Goal: Task Accomplishment & Management: Use online tool/utility

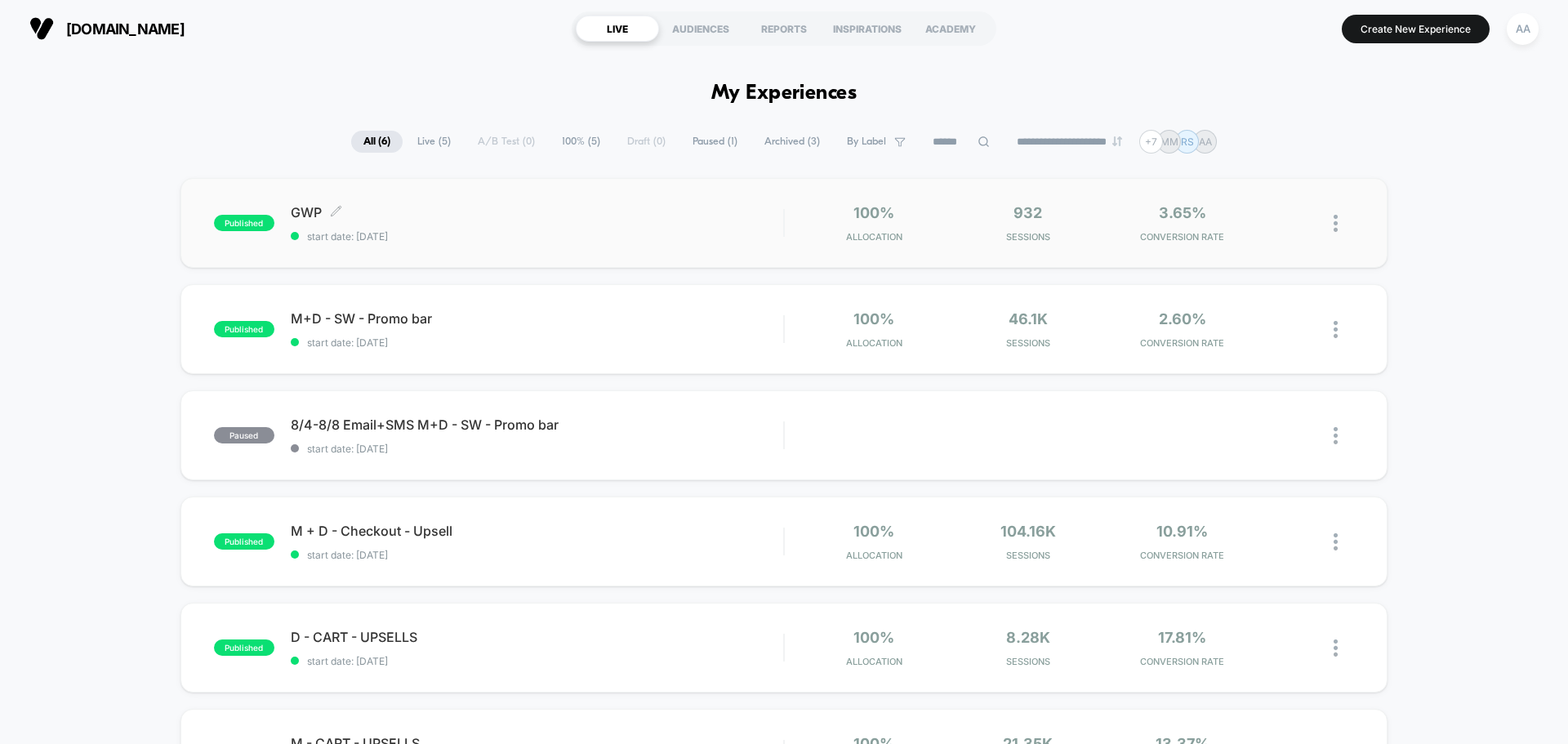
click at [217, 231] on div "published GWP Click to edit experience details Click to edit experience details…" at bounding box center [499, 223] width 569 height 38
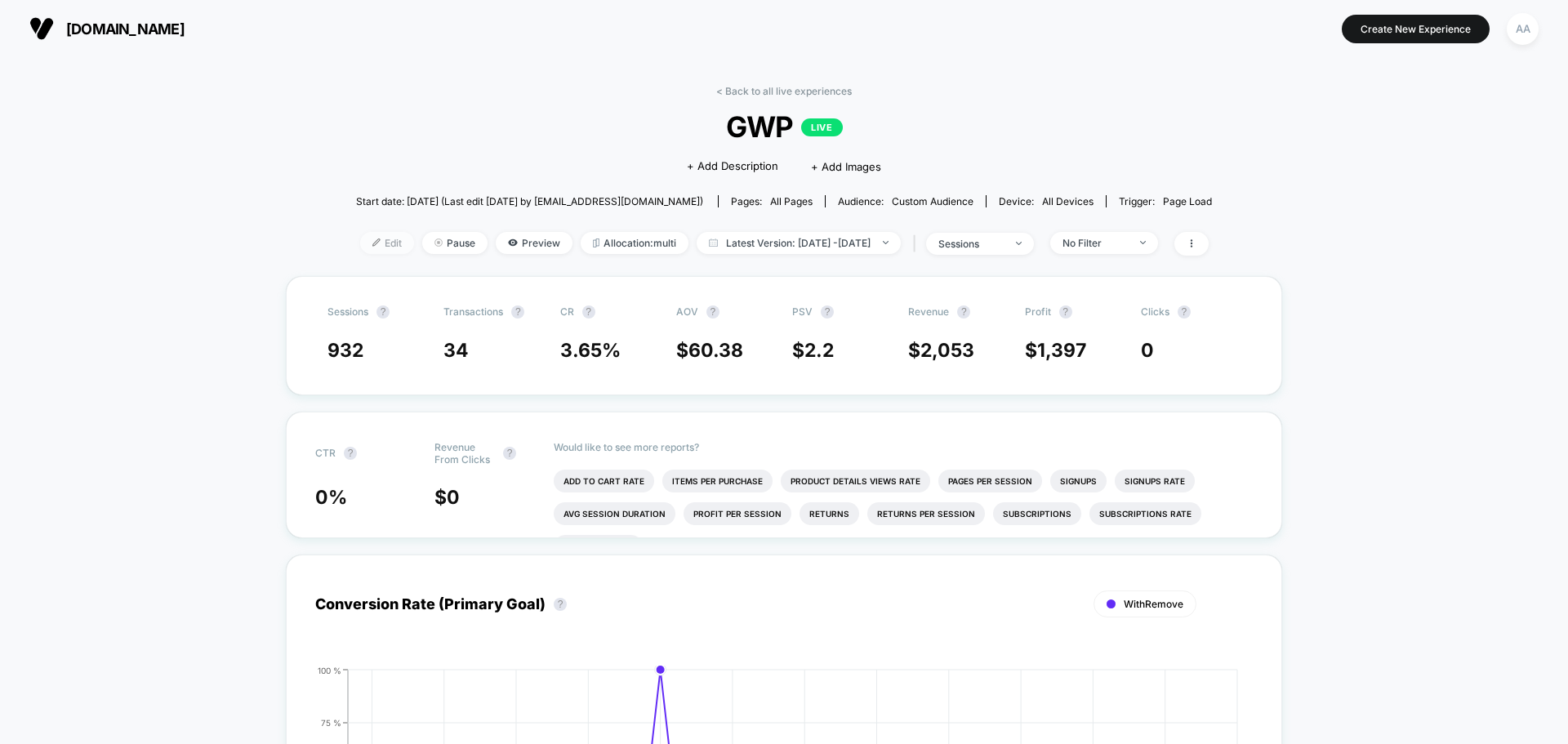
click at [360, 248] on span "Edit" at bounding box center [387, 243] width 54 height 22
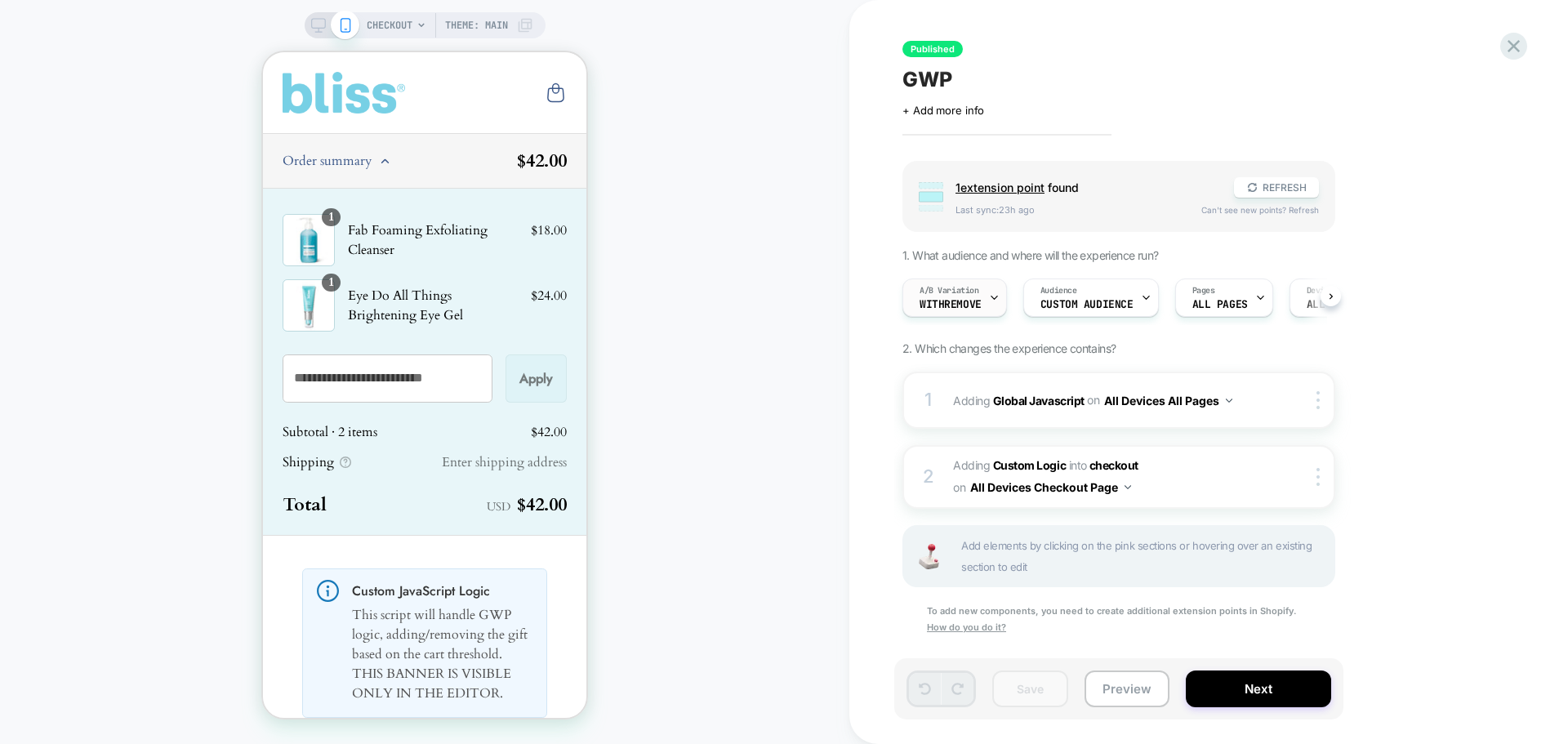
scroll to position [0, 1]
click at [918, 398] on div "1 Adding Global Javascript on All Devices All Pages Add Before Add After Target…" at bounding box center [1119, 400] width 433 height 57
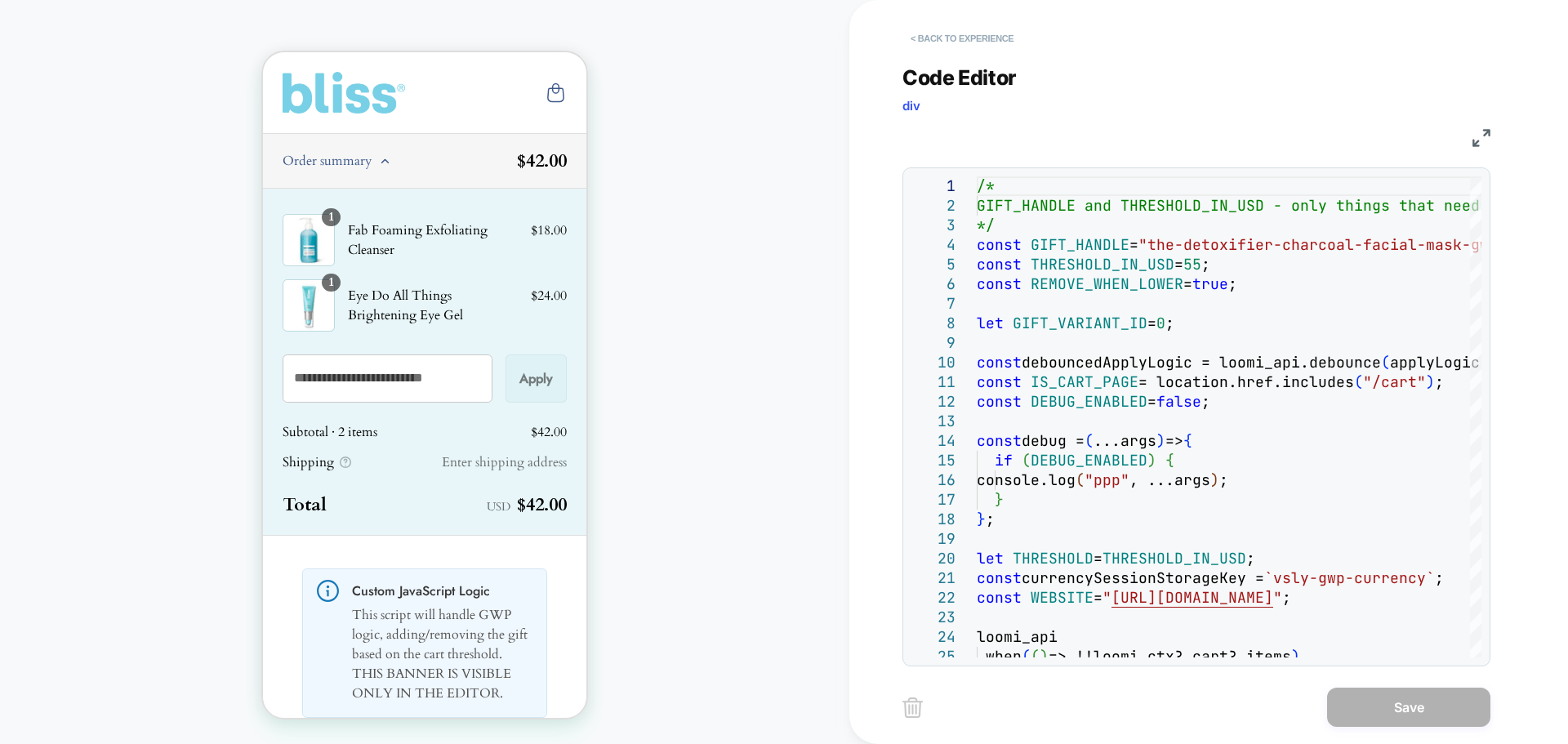
click at [957, 39] on button "< Back to experience" at bounding box center [962, 39] width 119 height 27
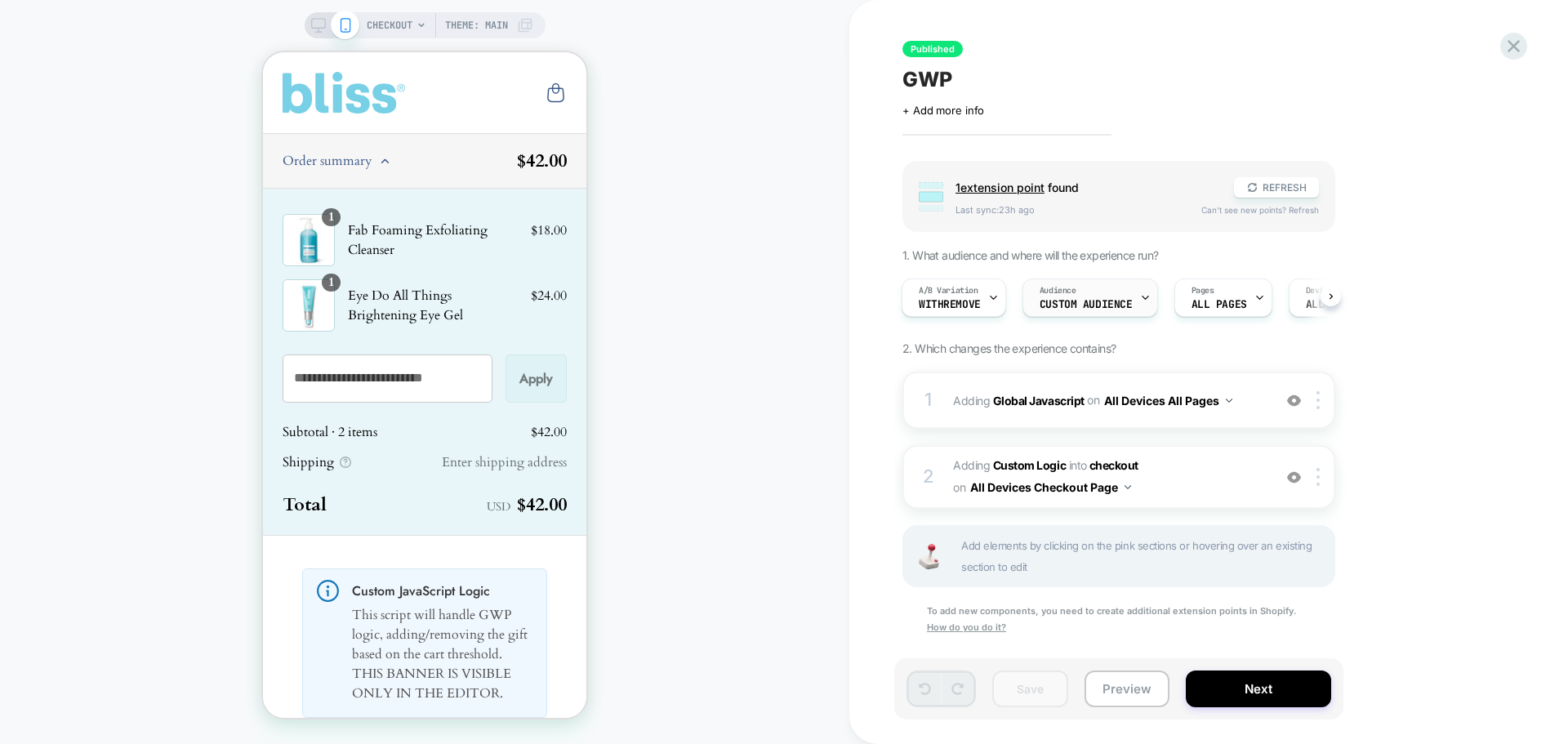
click at [1056, 299] on span "Custom Audience" at bounding box center [1086, 304] width 93 height 12
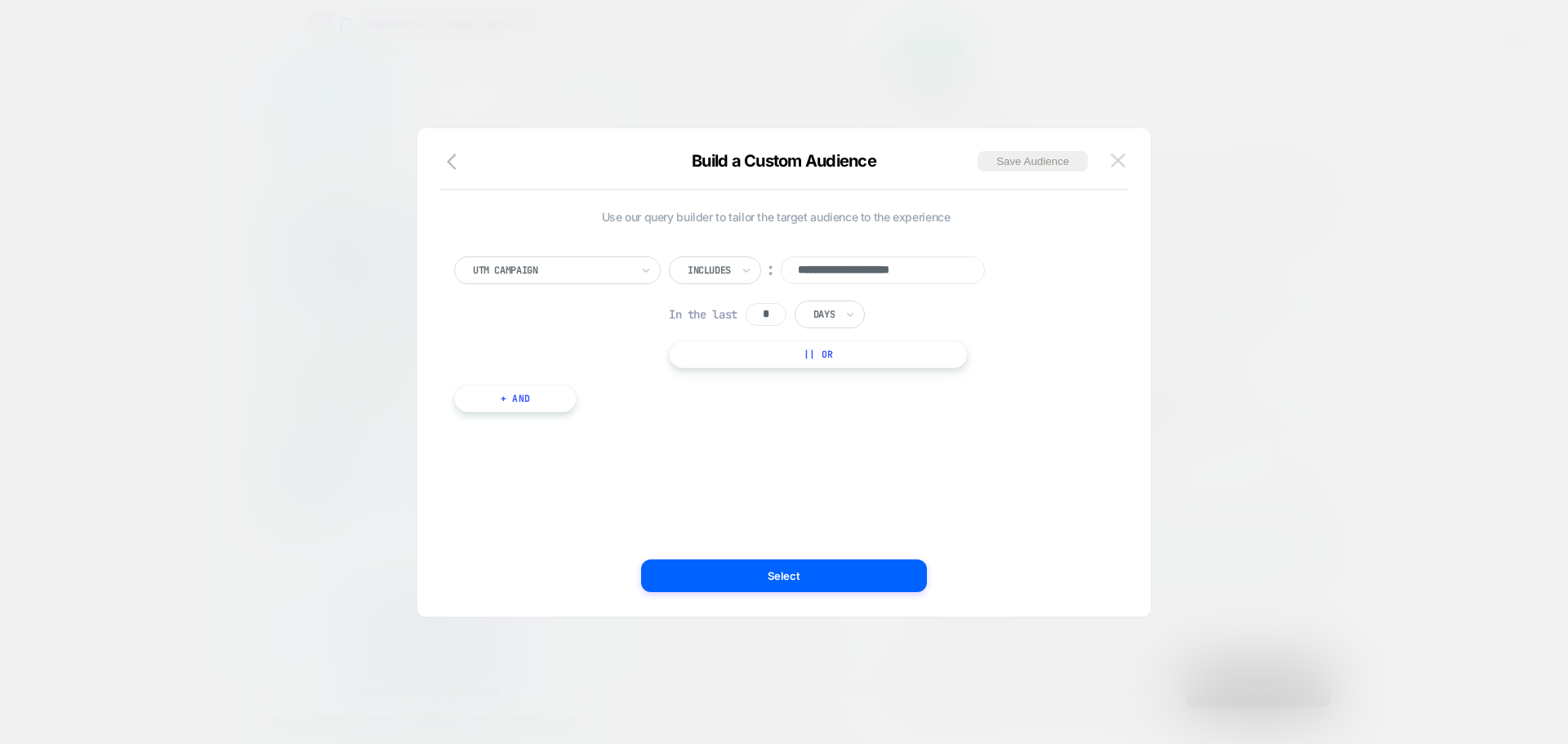
click at [1112, 148] on div "**********" at bounding box center [784, 380] width 733 height 472
click at [1117, 157] on img at bounding box center [1118, 160] width 15 height 14
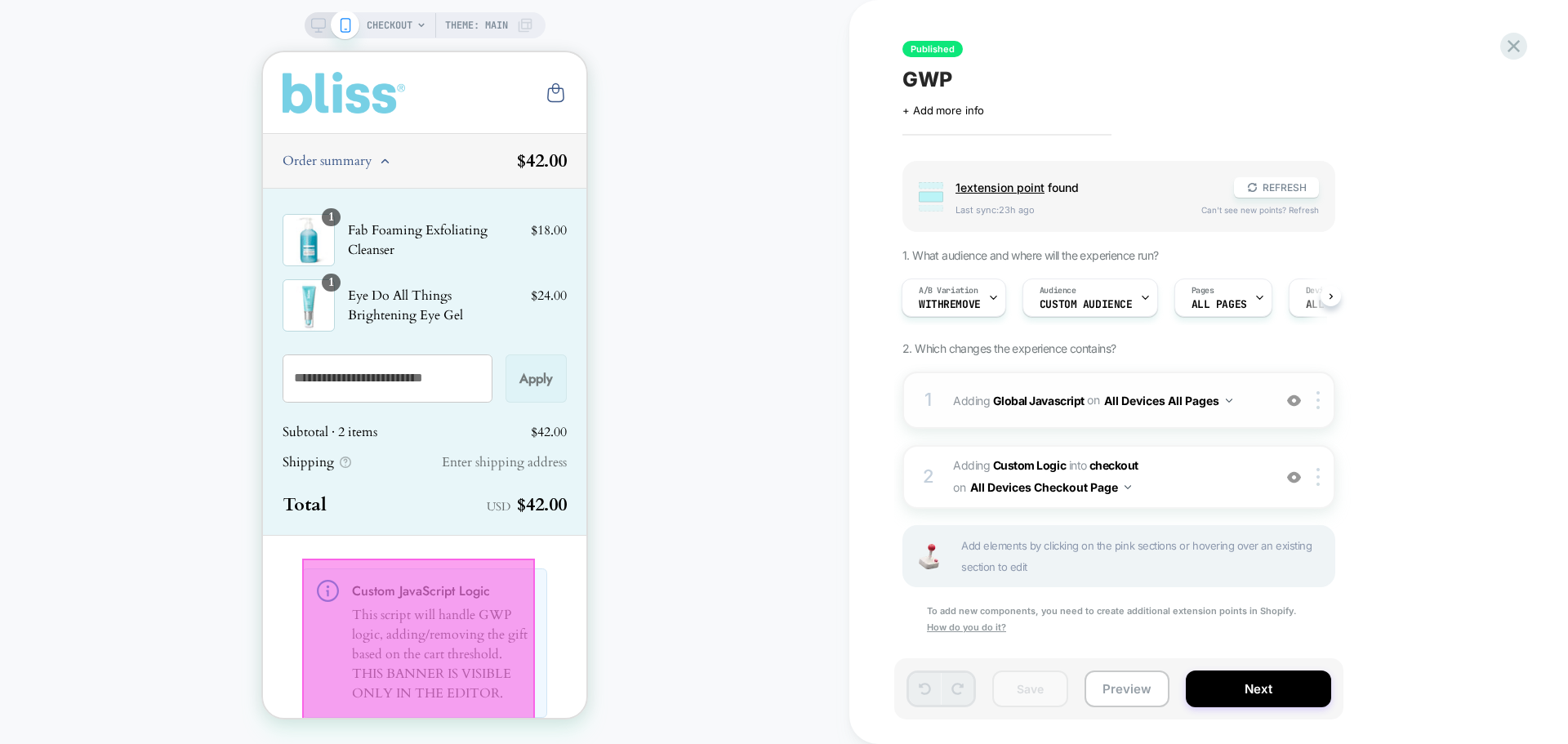
click at [933, 401] on div "1" at bounding box center [929, 400] width 17 height 32
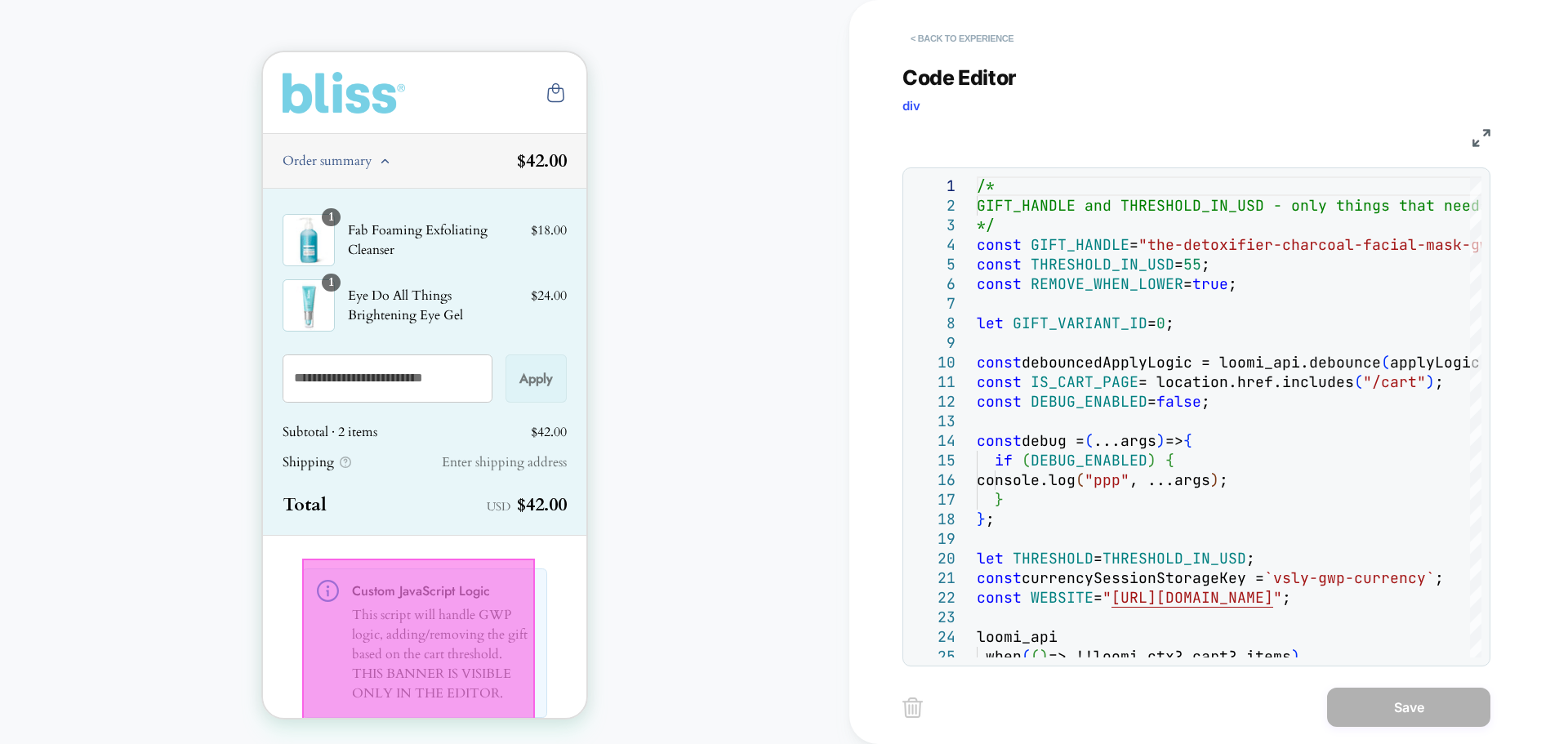
click at [942, 50] on button "< Back to experience" at bounding box center [962, 39] width 119 height 27
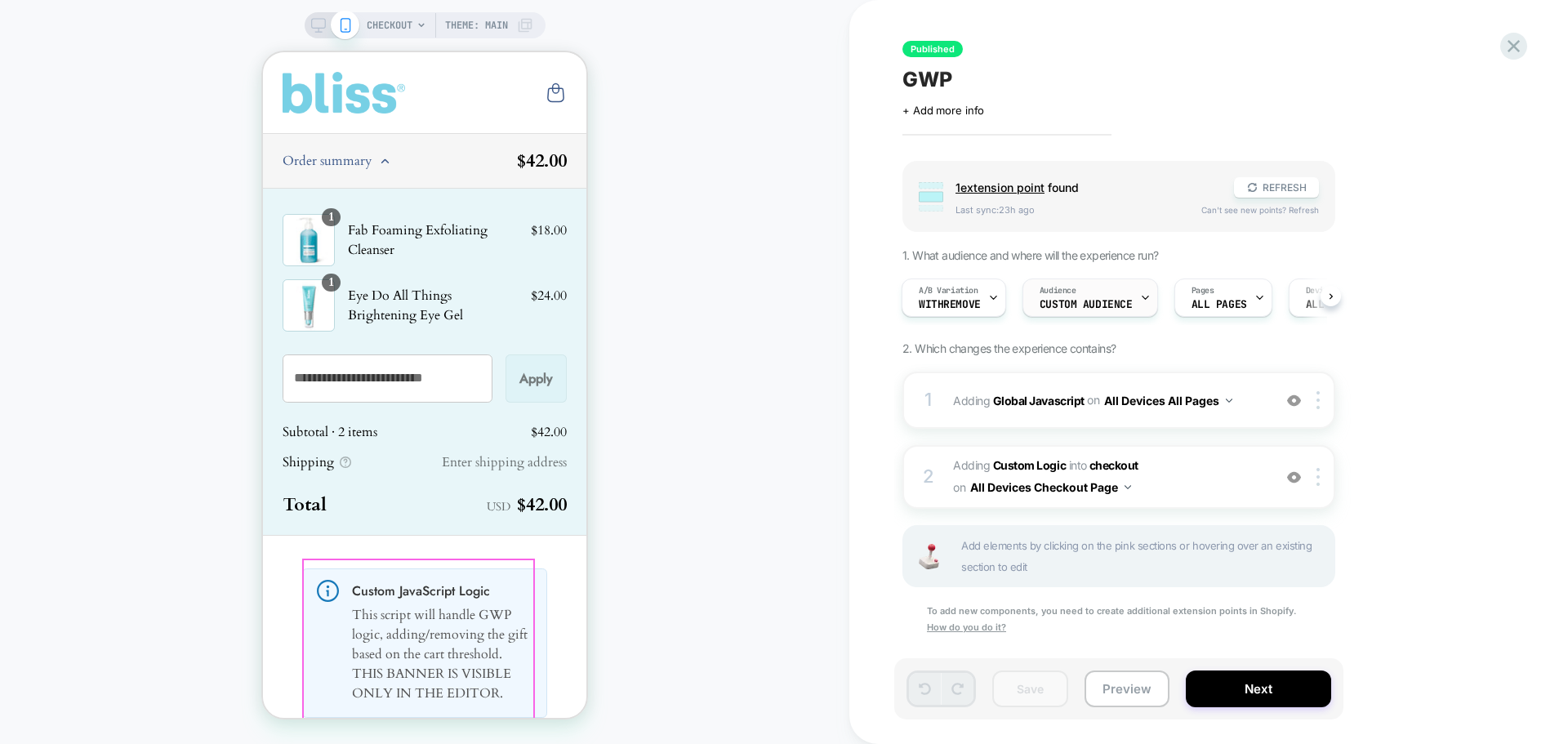
click at [1046, 293] on span "Audience" at bounding box center [1058, 291] width 37 height 12
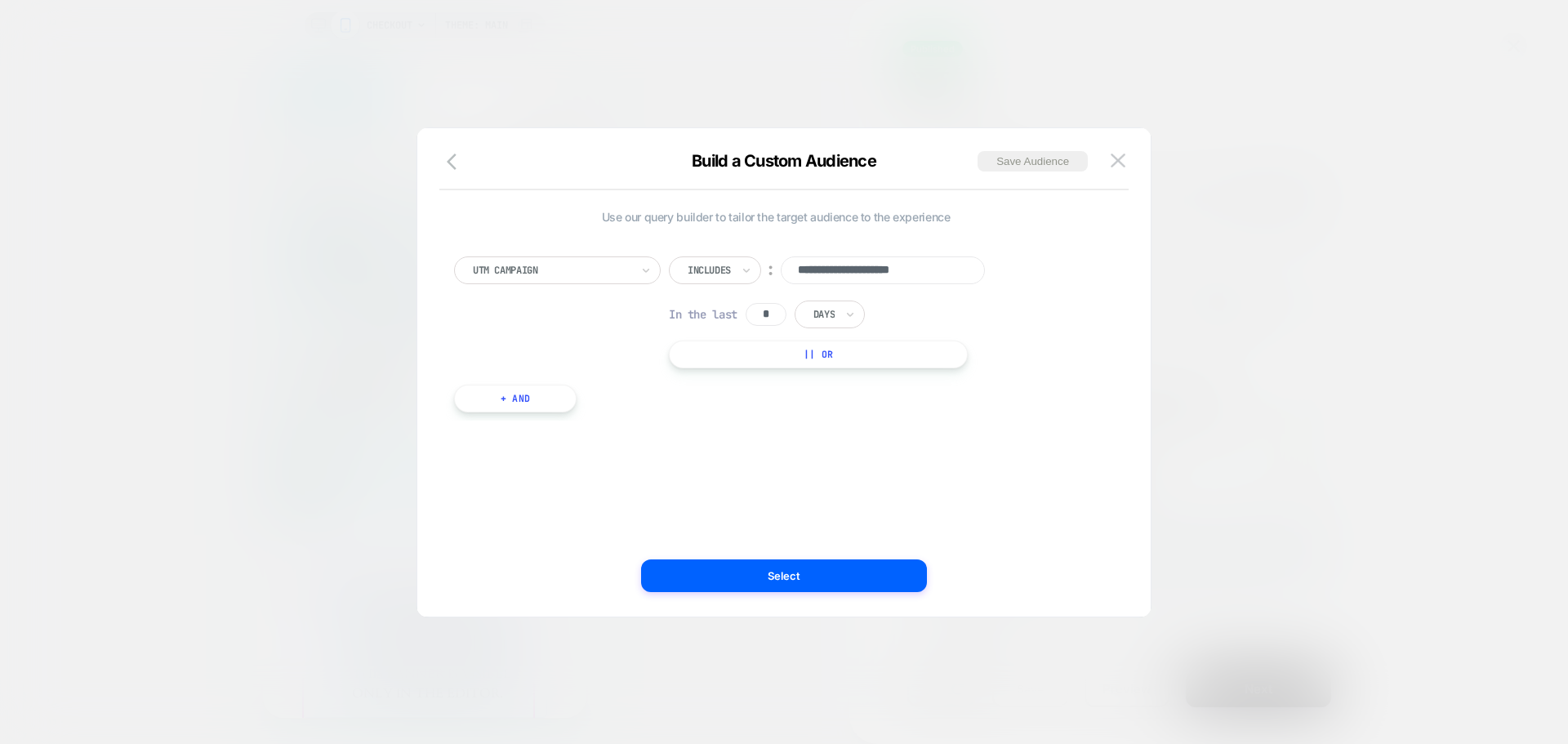
click at [798, 362] on button "|| Or" at bounding box center [818, 354] width 299 height 27
click at [811, 313] on input at bounding box center [850, 309] width 204 height 27
click at [705, 310] on div "Is" at bounding box center [699, 309] width 60 height 27
click at [713, 406] on div "Includes" at bounding box center [738, 408] width 106 height 27
click at [794, 319] on input at bounding box center [883, 309] width 204 height 27
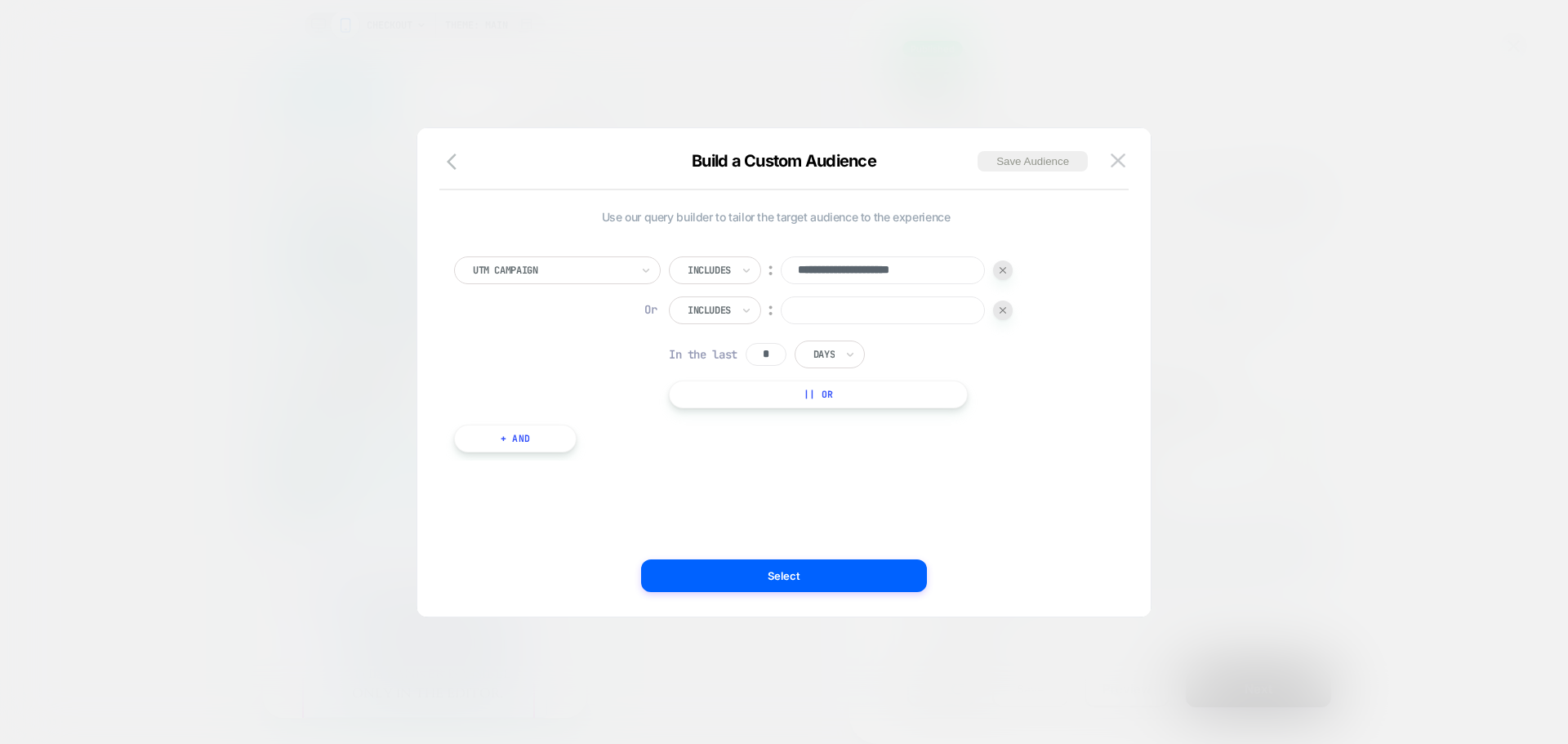
paste input "*******"
type input "*******"
click at [873, 575] on button "Select" at bounding box center [784, 575] width 286 height 32
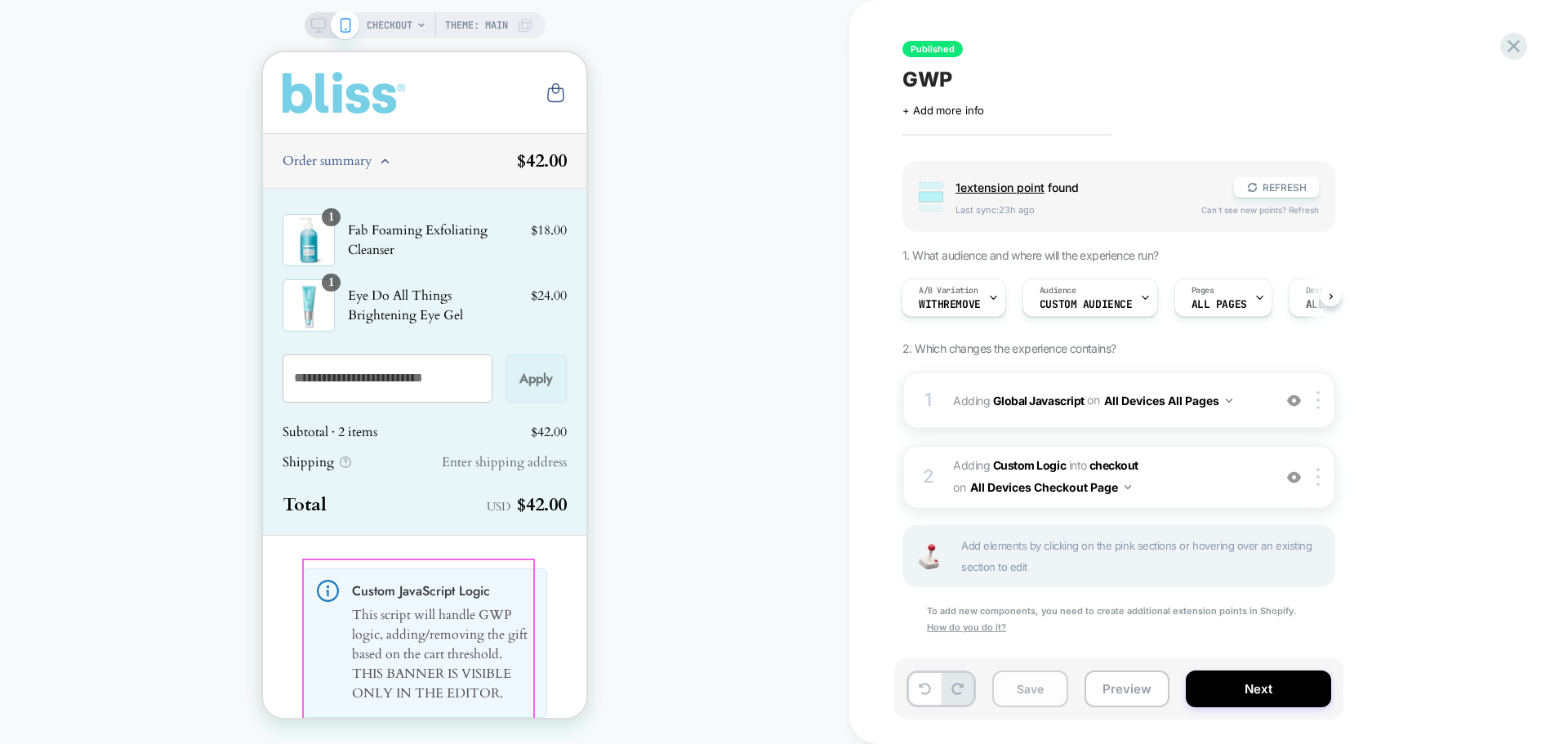
click at [1020, 687] on button "Save" at bounding box center [1030, 688] width 76 height 36
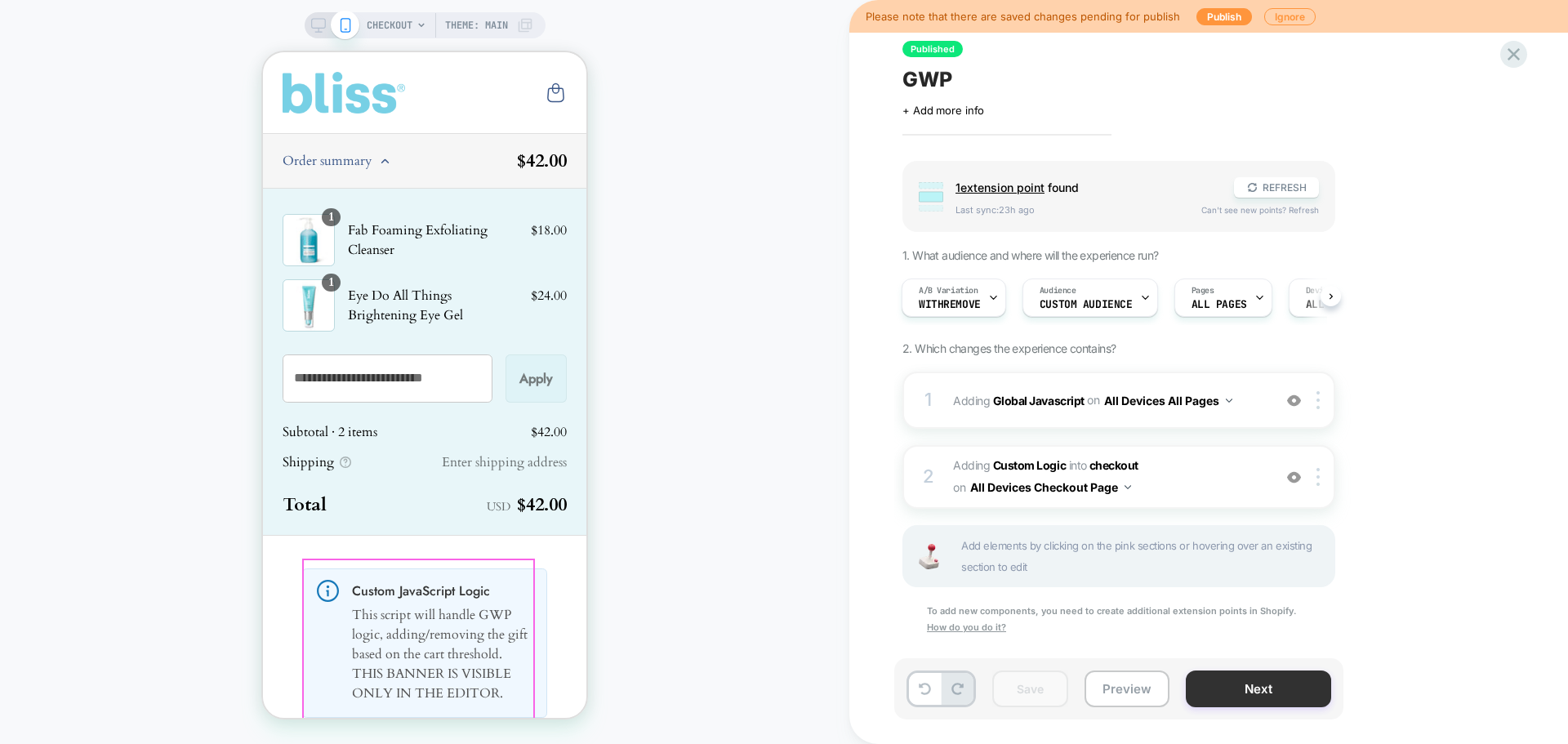
click at [1239, 693] on button "Next" at bounding box center [1259, 688] width 145 height 36
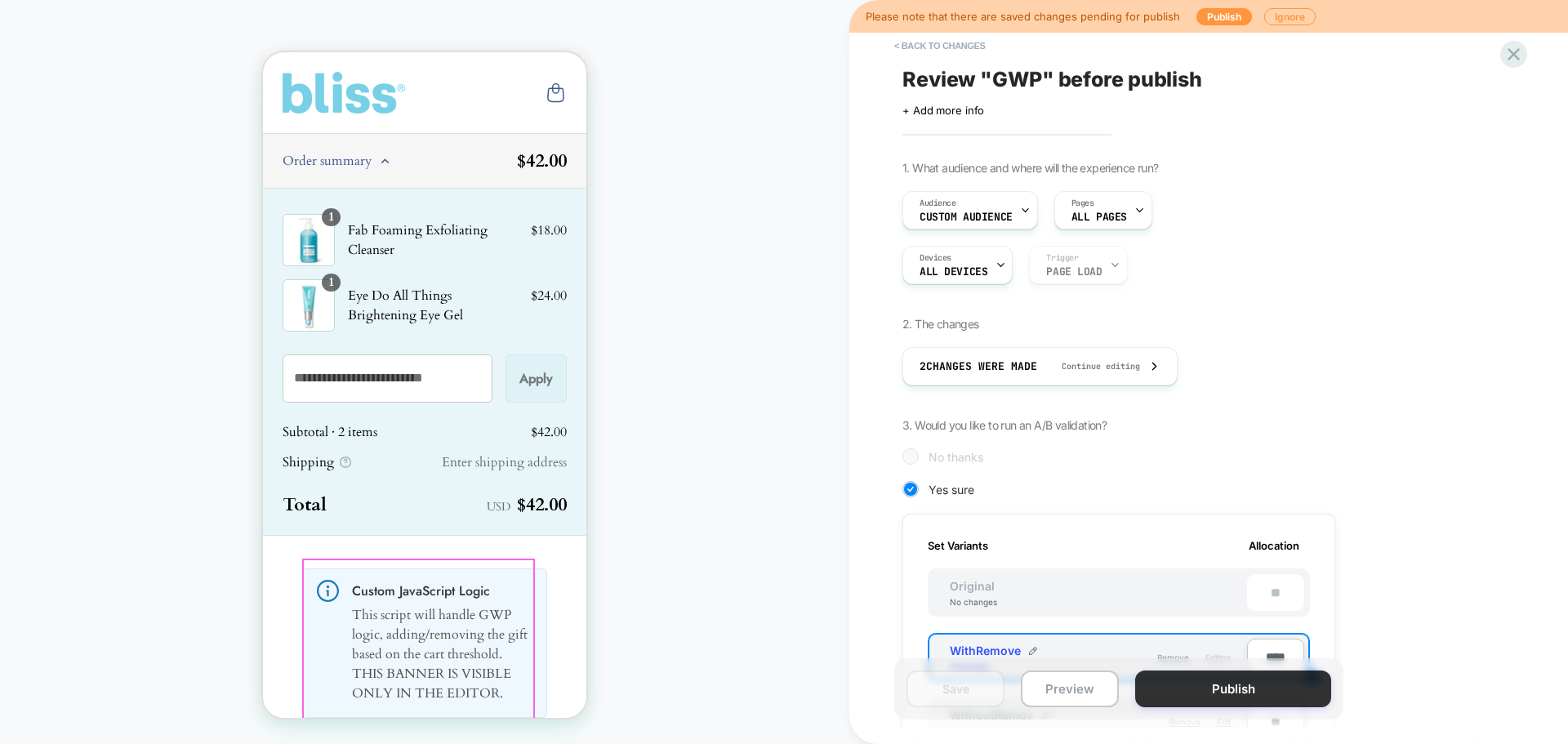
click at [1192, 693] on button "Publish" at bounding box center [1234, 688] width 196 height 36
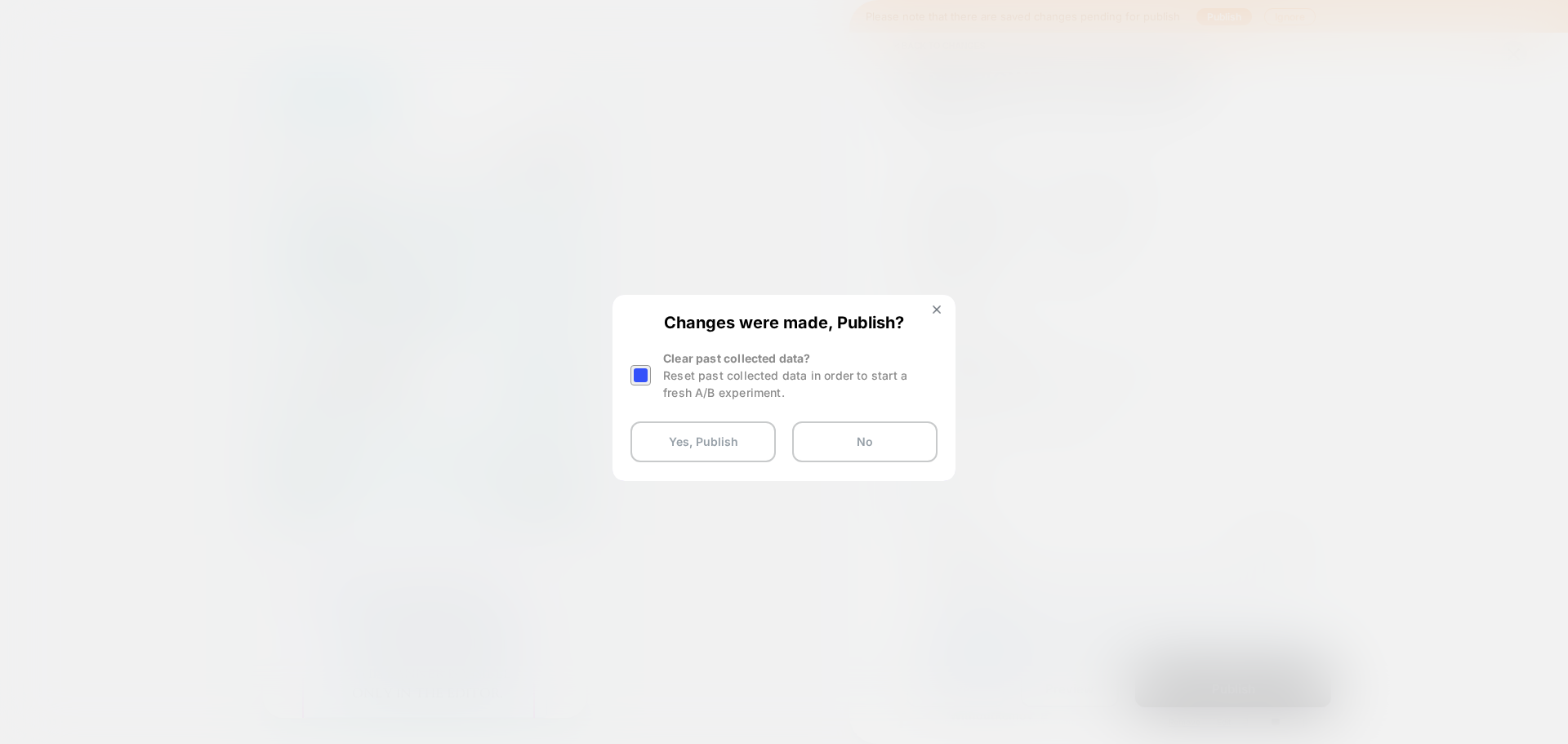
click at [628, 372] on div "Changes were made, Publish? Clear past collected data? Reset past collected dat…" at bounding box center [784, 387] width 340 height 182
click at [633, 379] on div at bounding box center [640, 375] width 21 height 21
click at [672, 433] on button "Yes, Publish" at bounding box center [703, 441] width 145 height 41
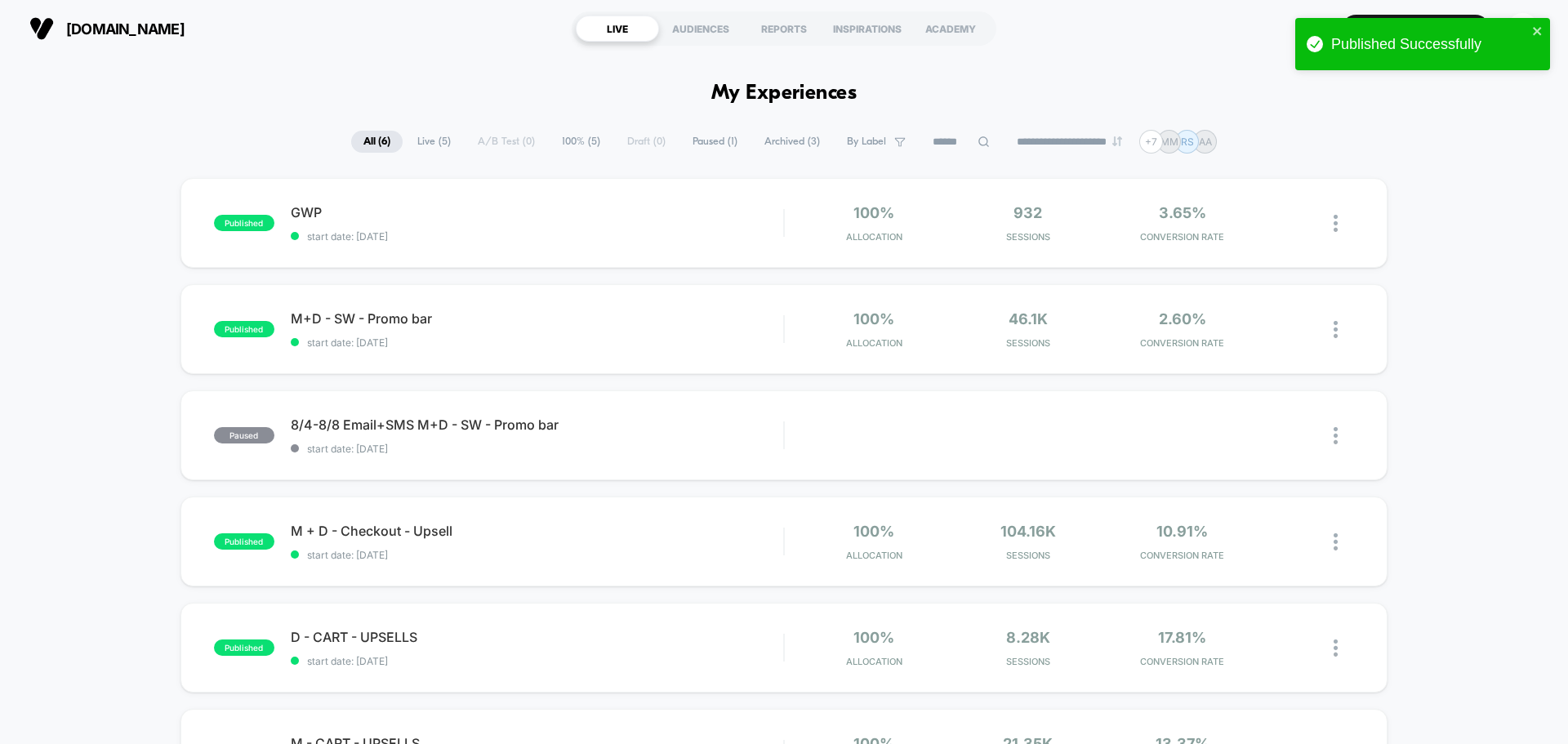
click at [236, 216] on span "published" at bounding box center [244, 223] width 61 height 17
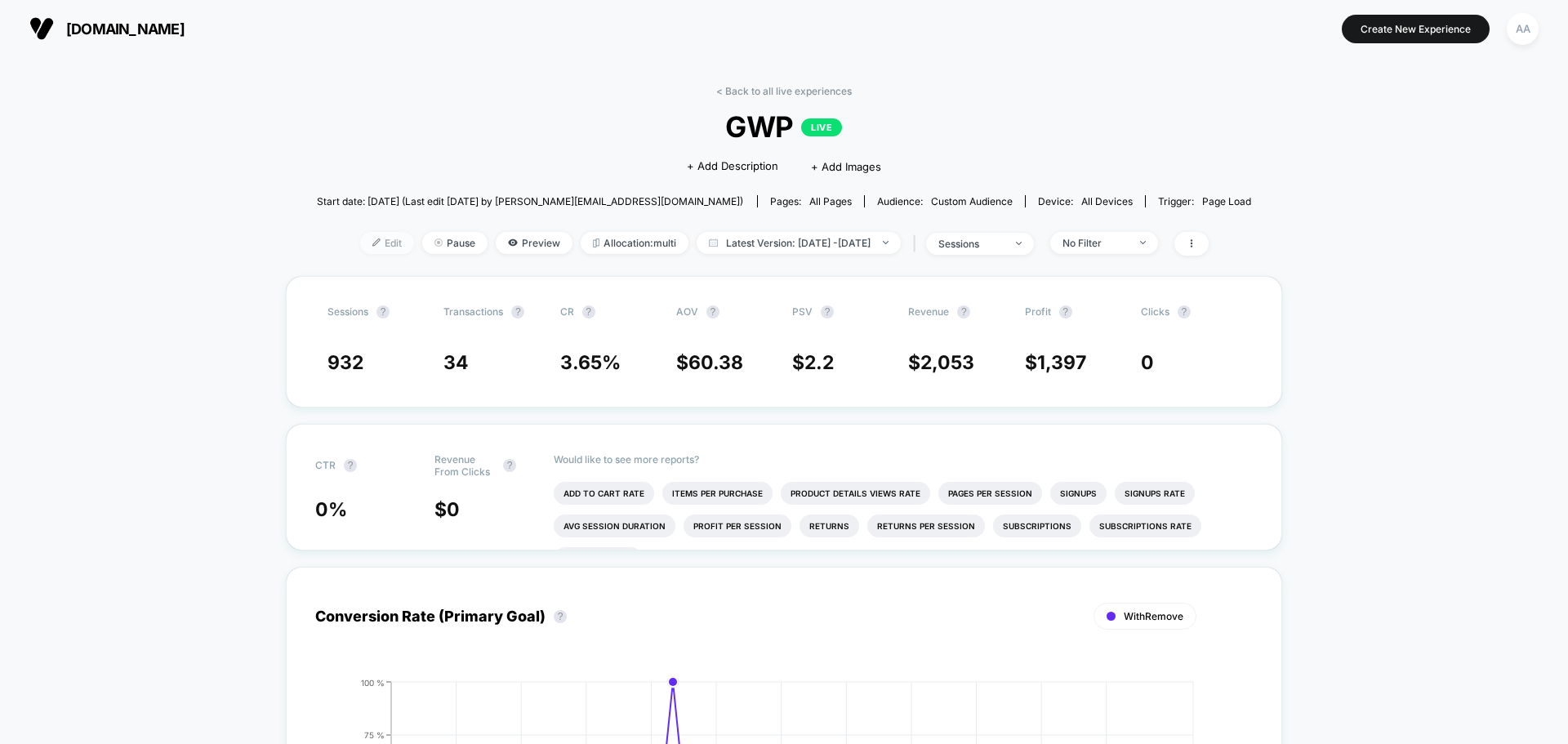
click at [373, 244] on img at bounding box center [377, 243] width 8 height 8
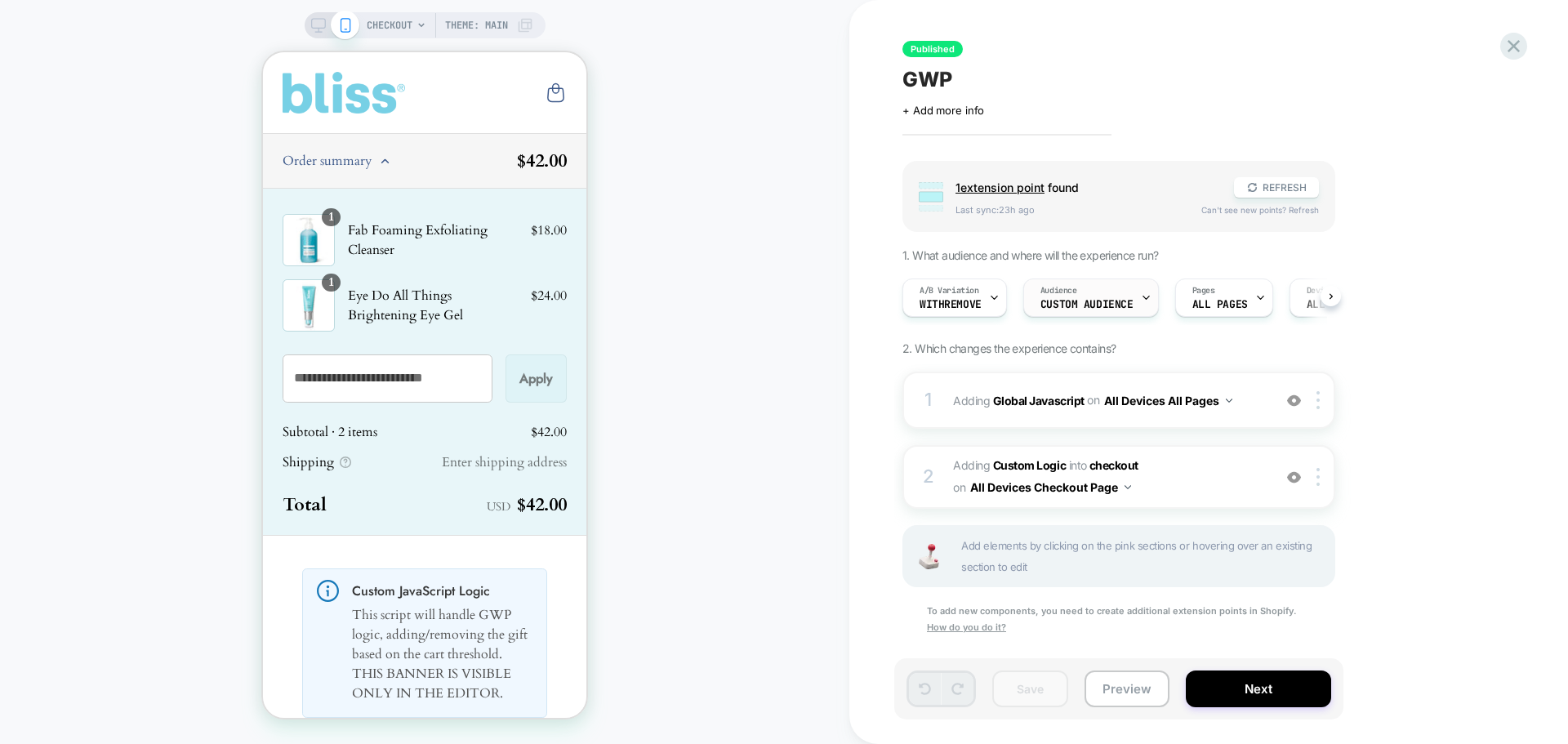
scroll to position [0, 1]
click at [1093, 280] on div "Audience Custom Audience" at bounding box center [1087, 298] width 126 height 36
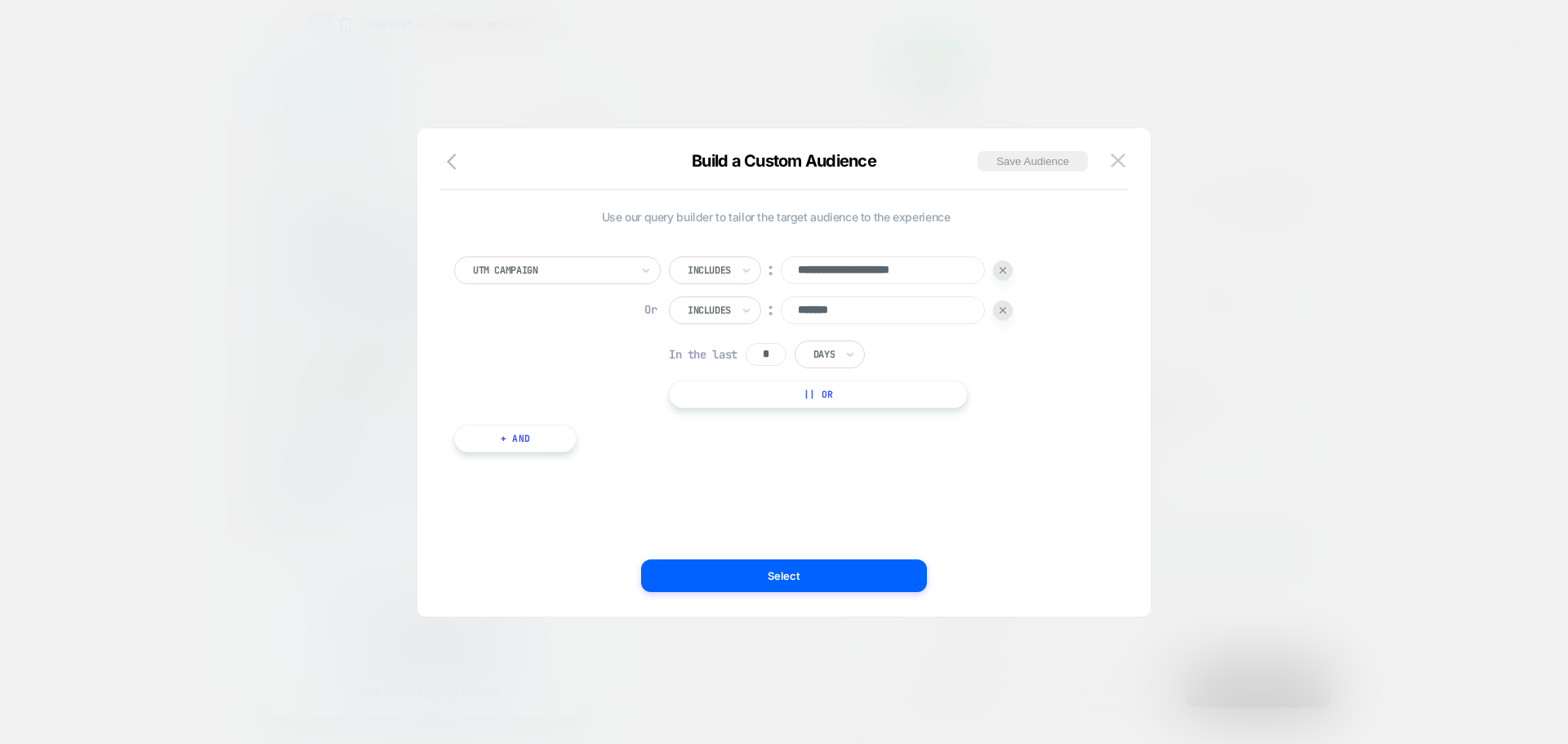
click at [867, 299] on input "*******" at bounding box center [883, 309] width 204 height 27
click at [869, 299] on input "*******" at bounding box center [883, 309] width 204 height 27
paste input "**********"
drag, startPoint x: 841, startPoint y: 306, endPoint x: 764, endPoint y: 312, distance: 77.2
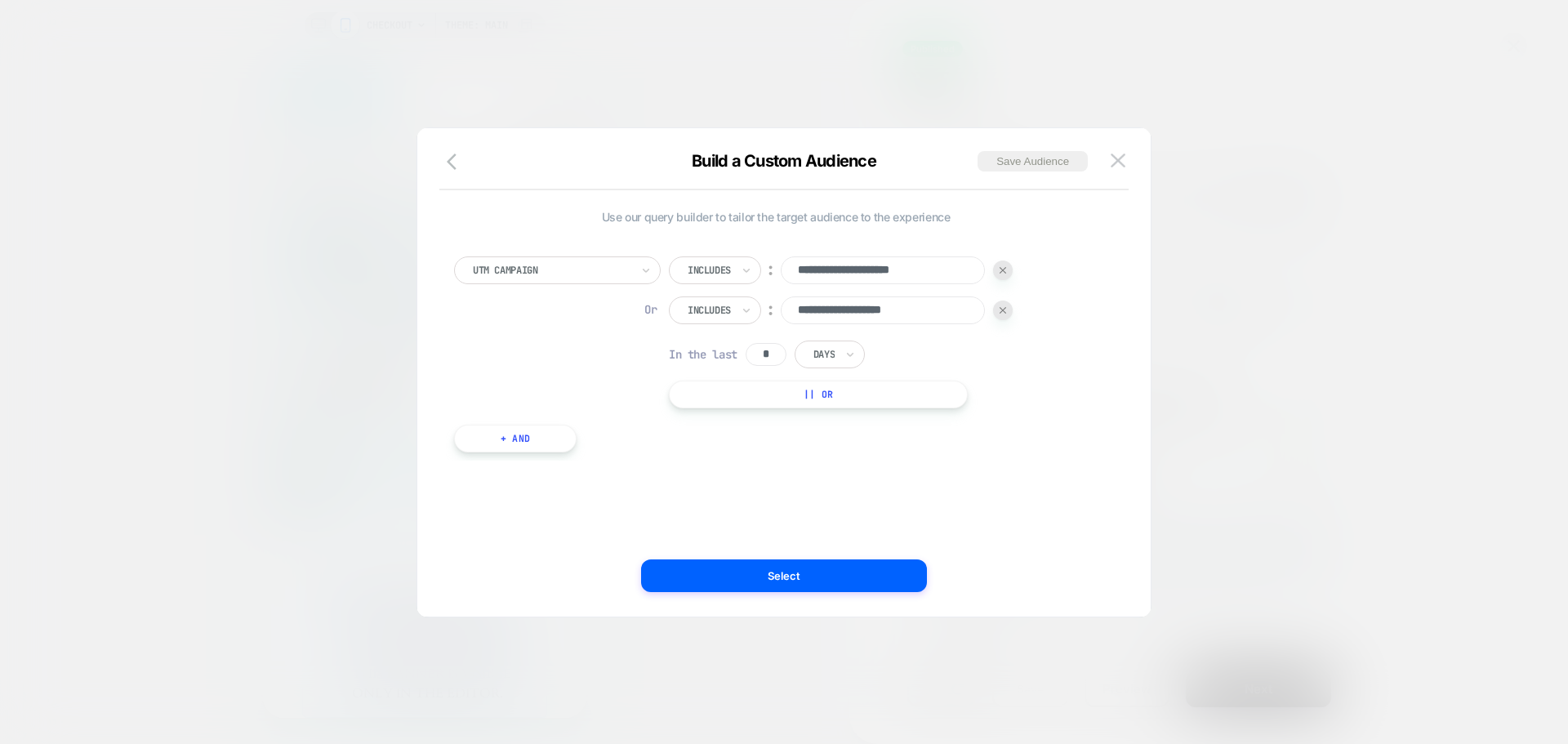
click at [764, 312] on div "**********" at bounding box center [840, 309] width 344 height 27
type input "**********"
click at [1107, 334] on div "**********" at bounding box center [776, 372] width 684 height 423
click at [806, 587] on button "Select" at bounding box center [784, 575] width 286 height 32
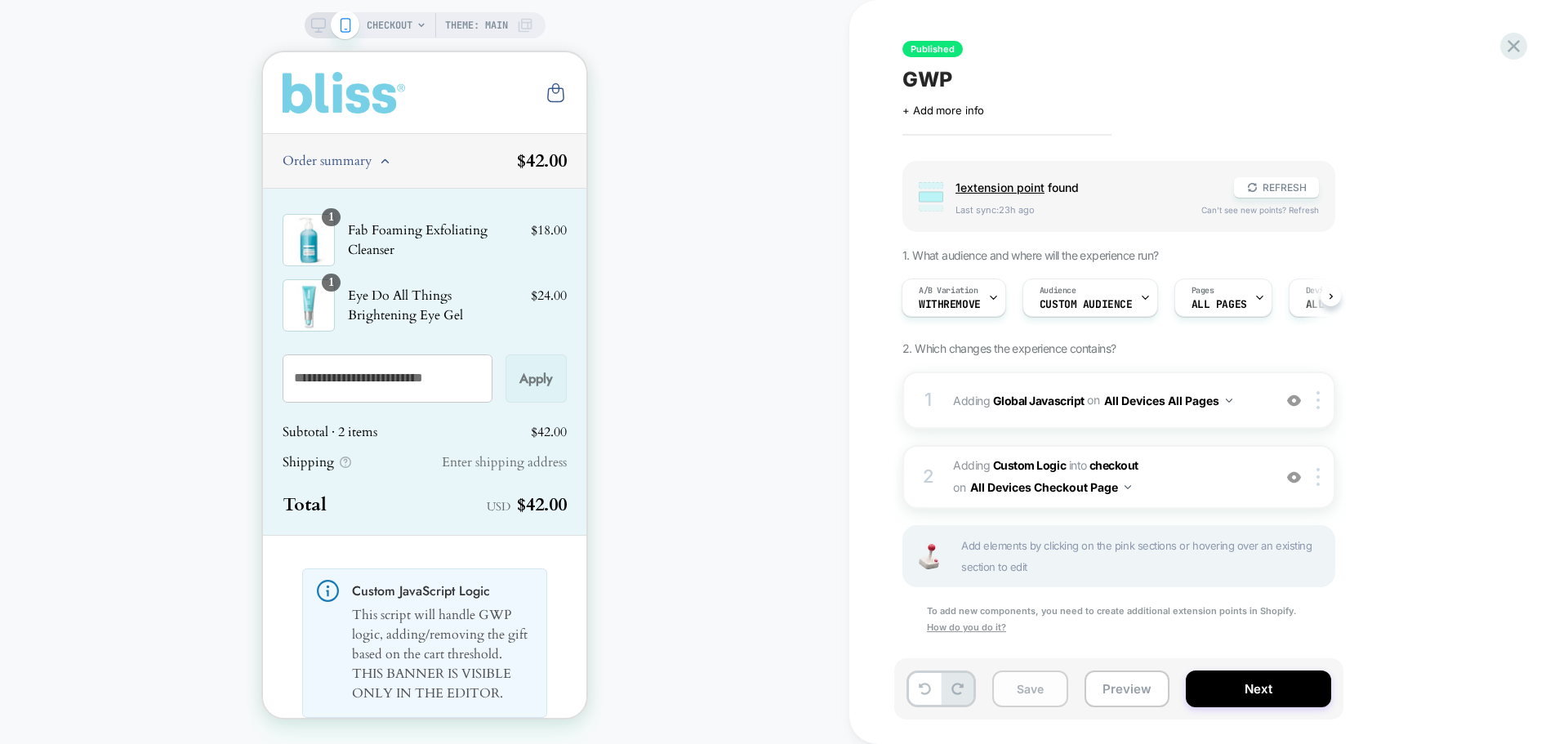
click at [1038, 671] on button "Save" at bounding box center [1030, 688] width 76 height 36
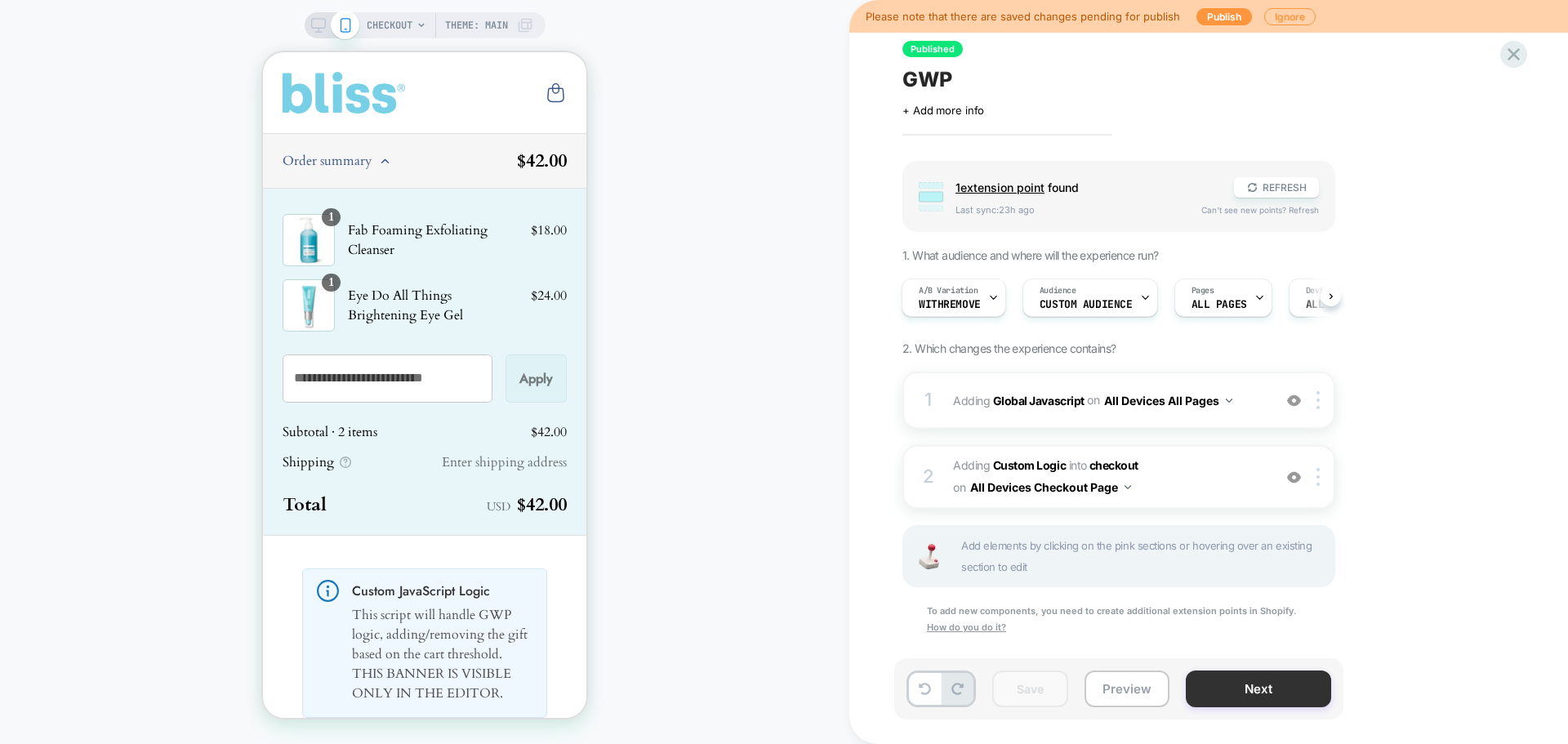
click at [1268, 687] on button "Next" at bounding box center [1259, 688] width 145 height 36
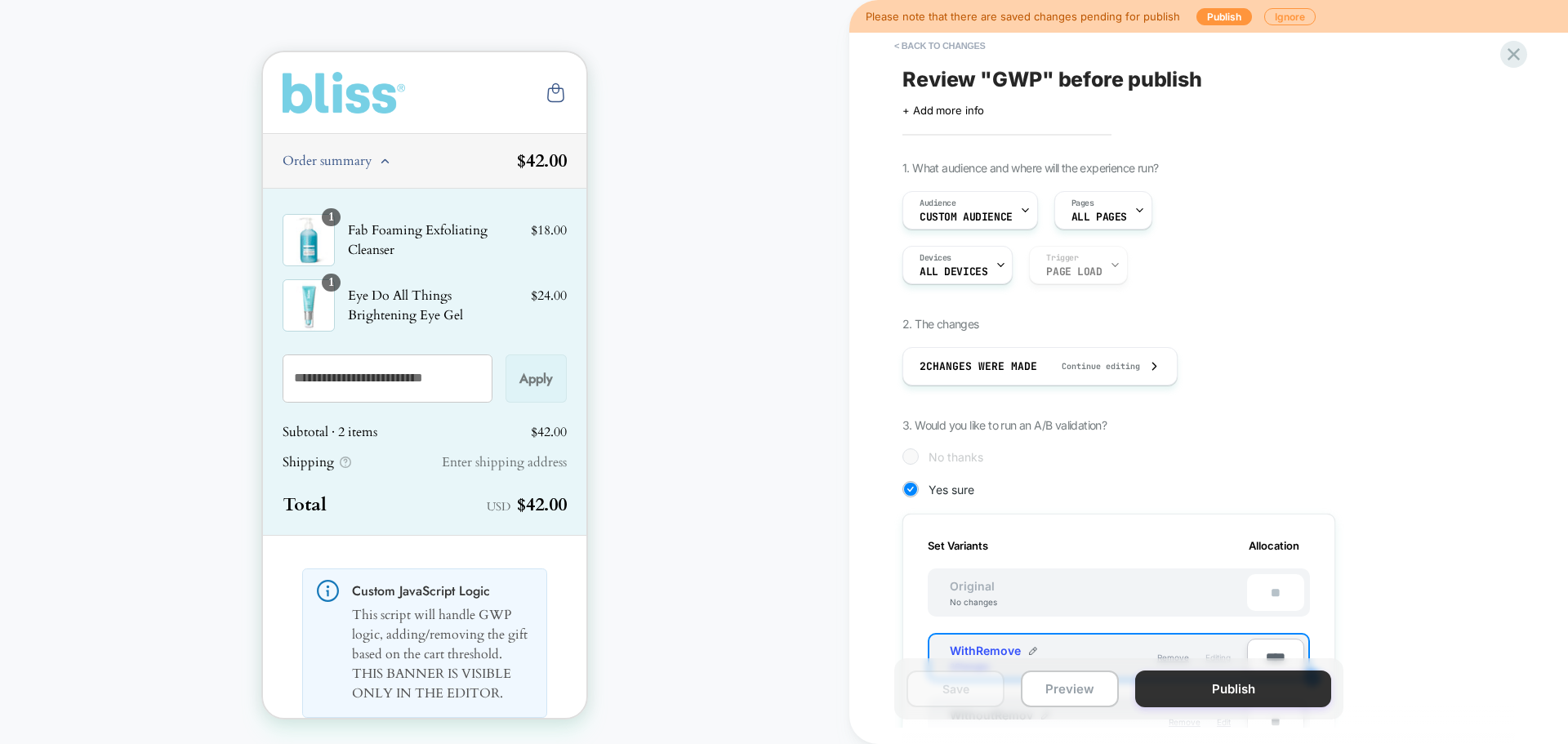
click at [1191, 689] on button "Publish" at bounding box center [1234, 688] width 196 height 36
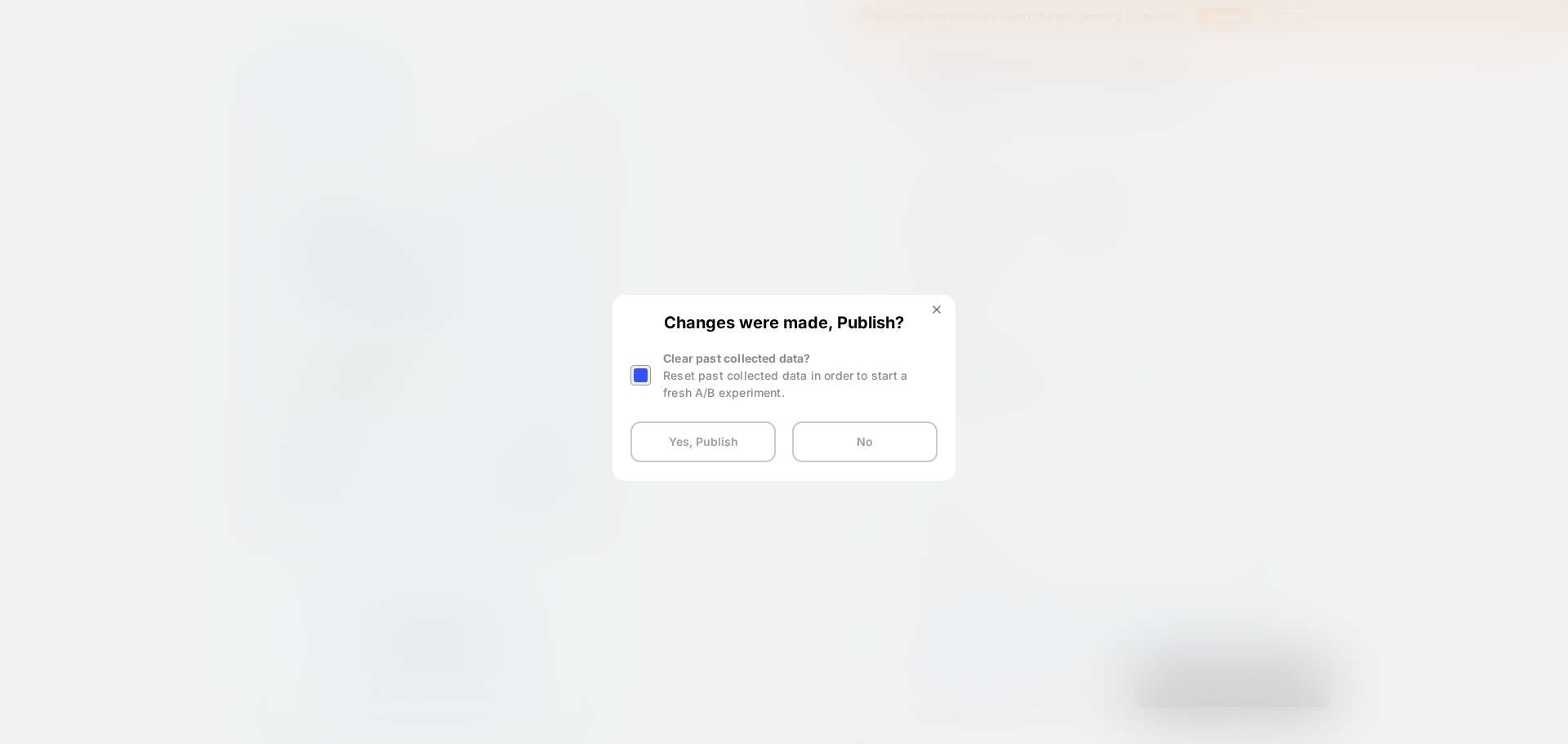
click at [648, 372] on div at bounding box center [640, 375] width 21 height 21
click at [718, 445] on button "Yes, Publish" at bounding box center [703, 441] width 145 height 41
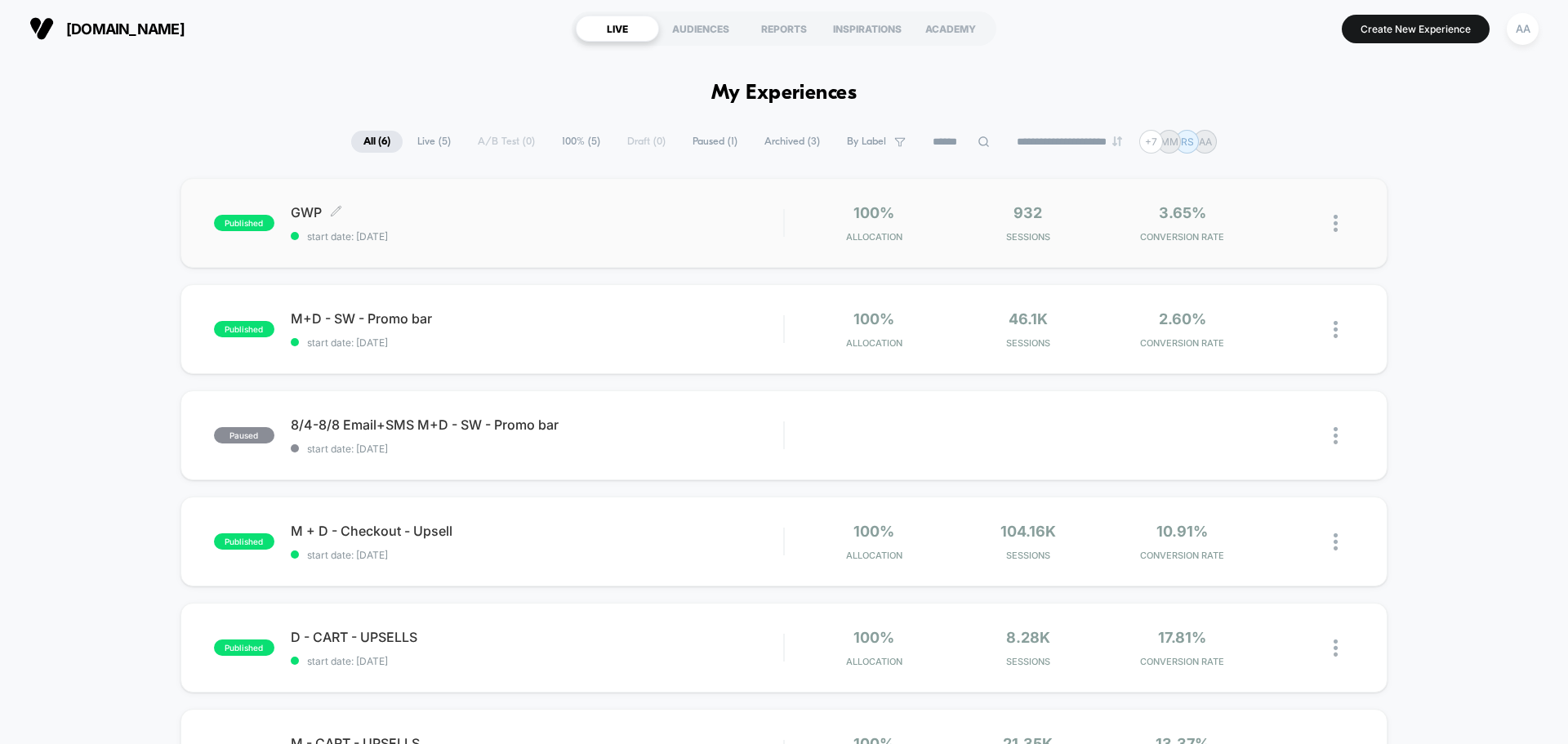
click at [251, 219] on span "published" at bounding box center [244, 223] width 61 height 17
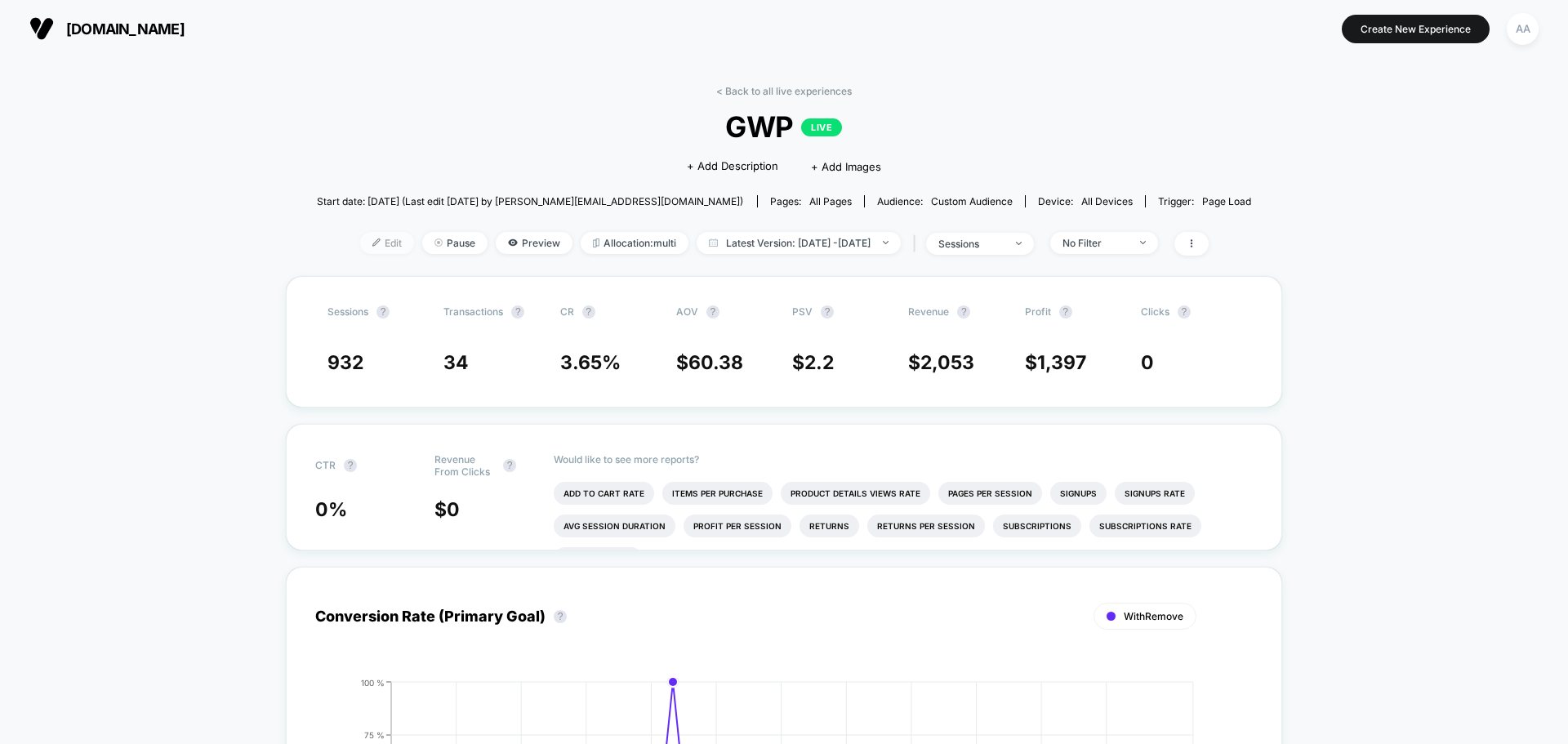
click at [360, 239] on span "Edit" at bounding box center [387, 243] width 54 height 22
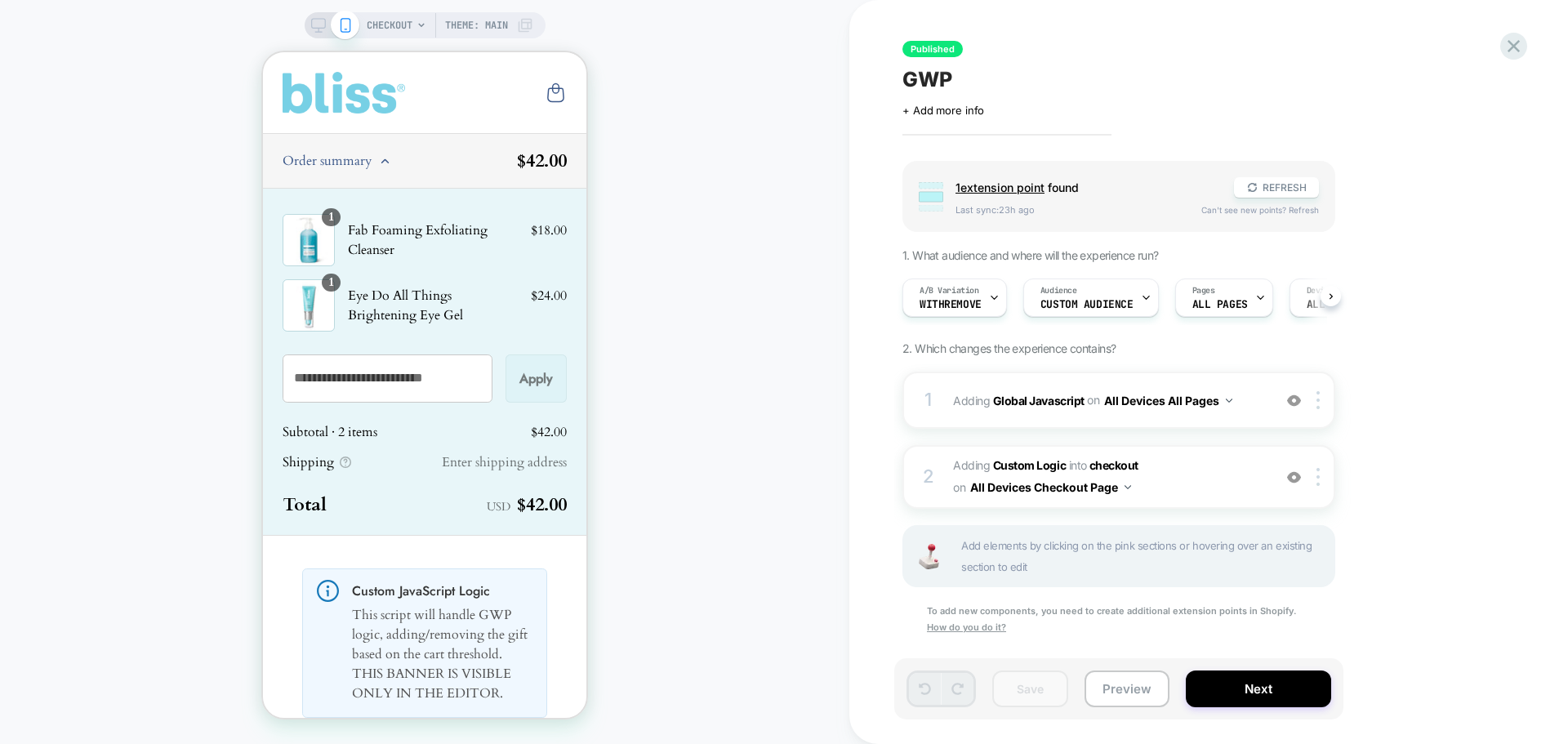
scroll to position [0, 1]
click at [1064, 293] on span "Audience" at bounding box center [1058, 291] width 37 height 12
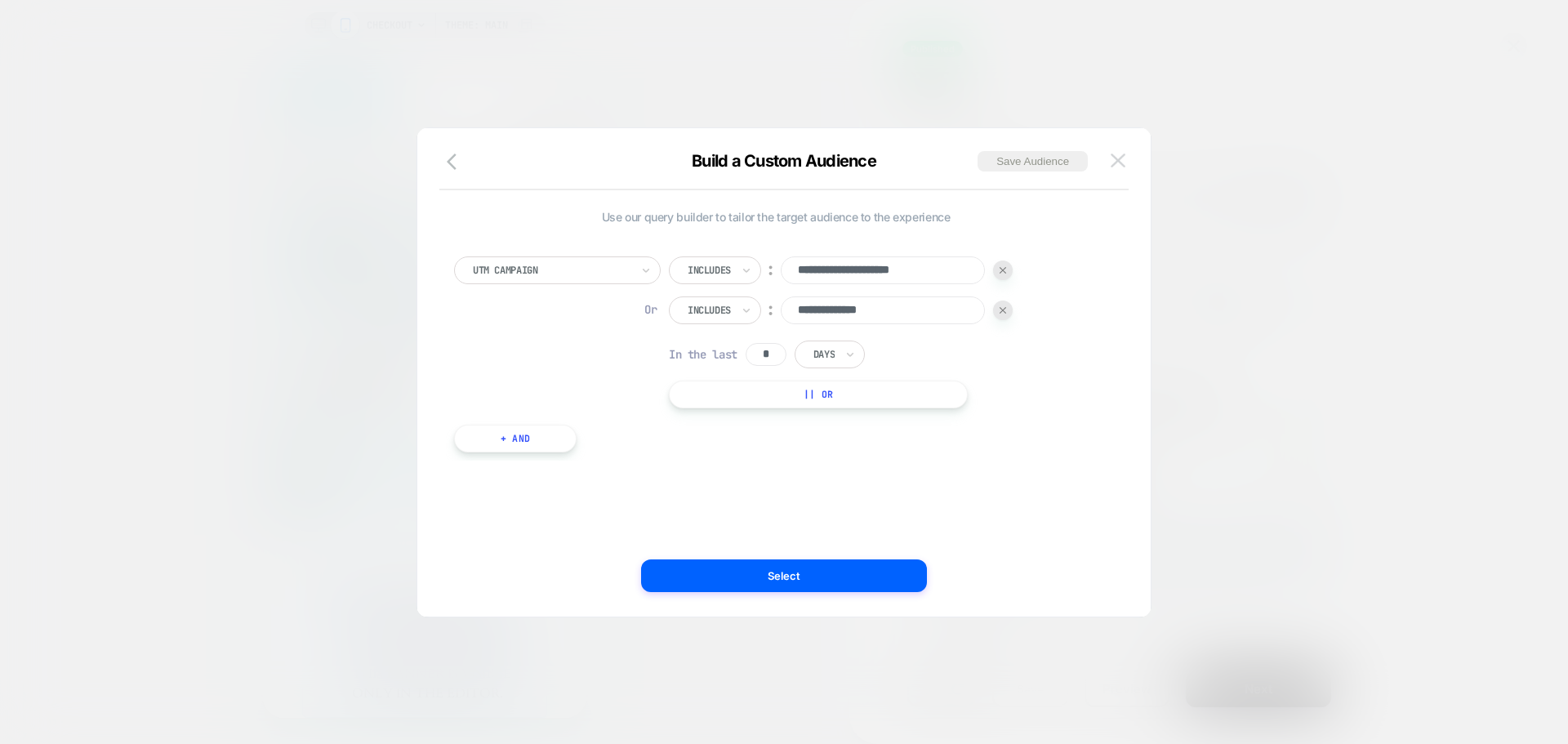
click at [1125, 163] on img at bounding box center [1118, 160] width 15 height 14
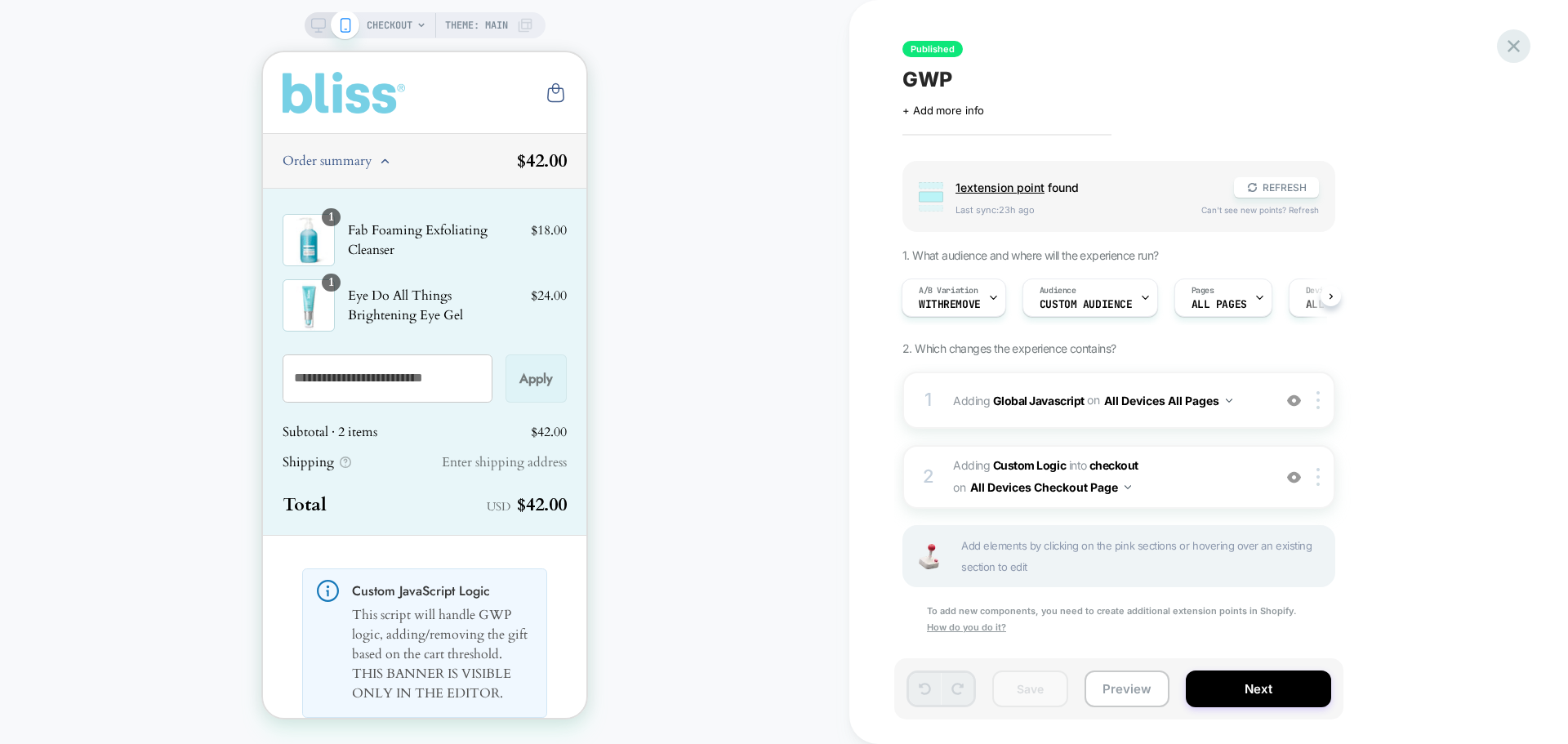
click at [1515, 42] on icon at bounding box center [1514, 46] width 22 height 22
